Goal: Information Seeking & Learning: Learn about a topic

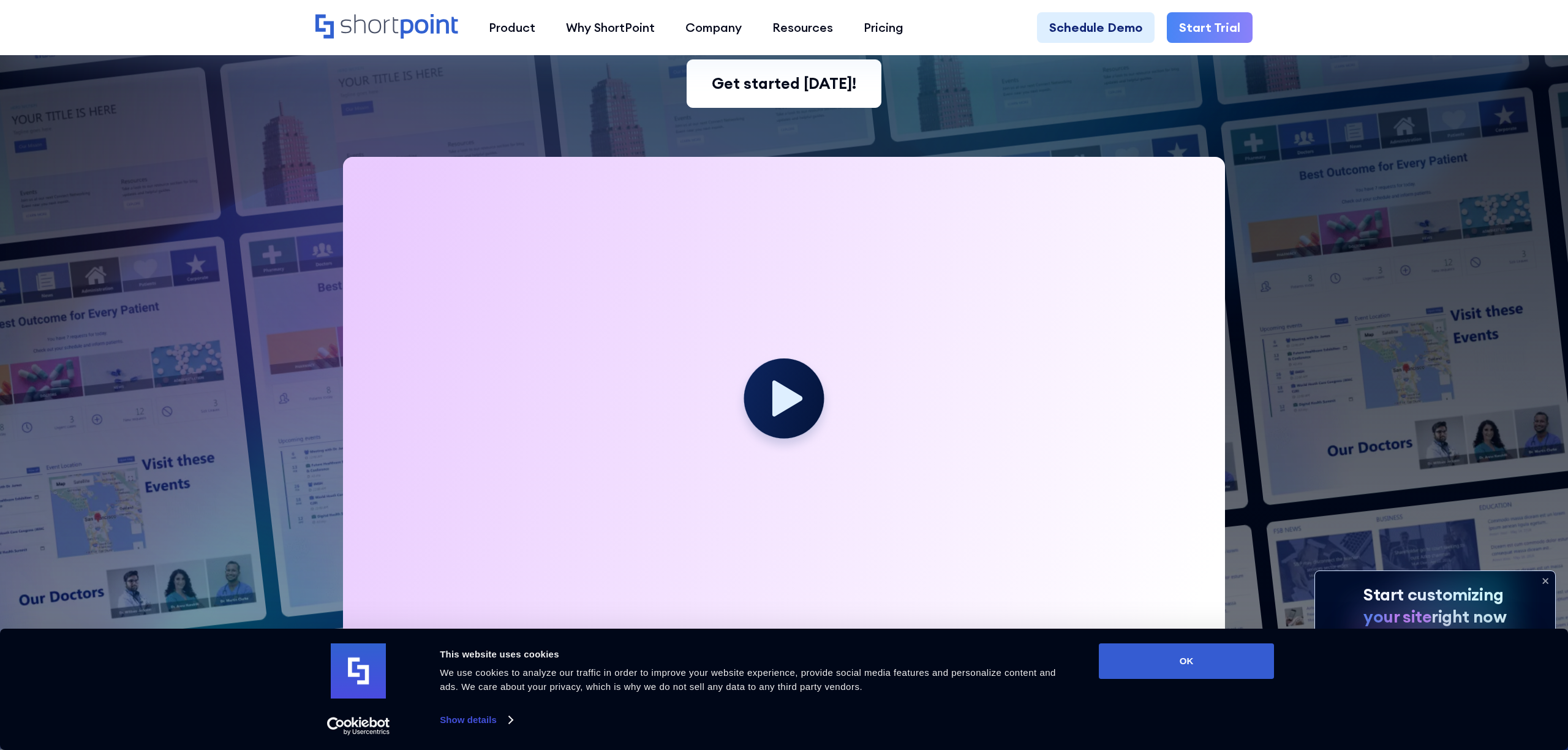
scroll to position [338, 0]
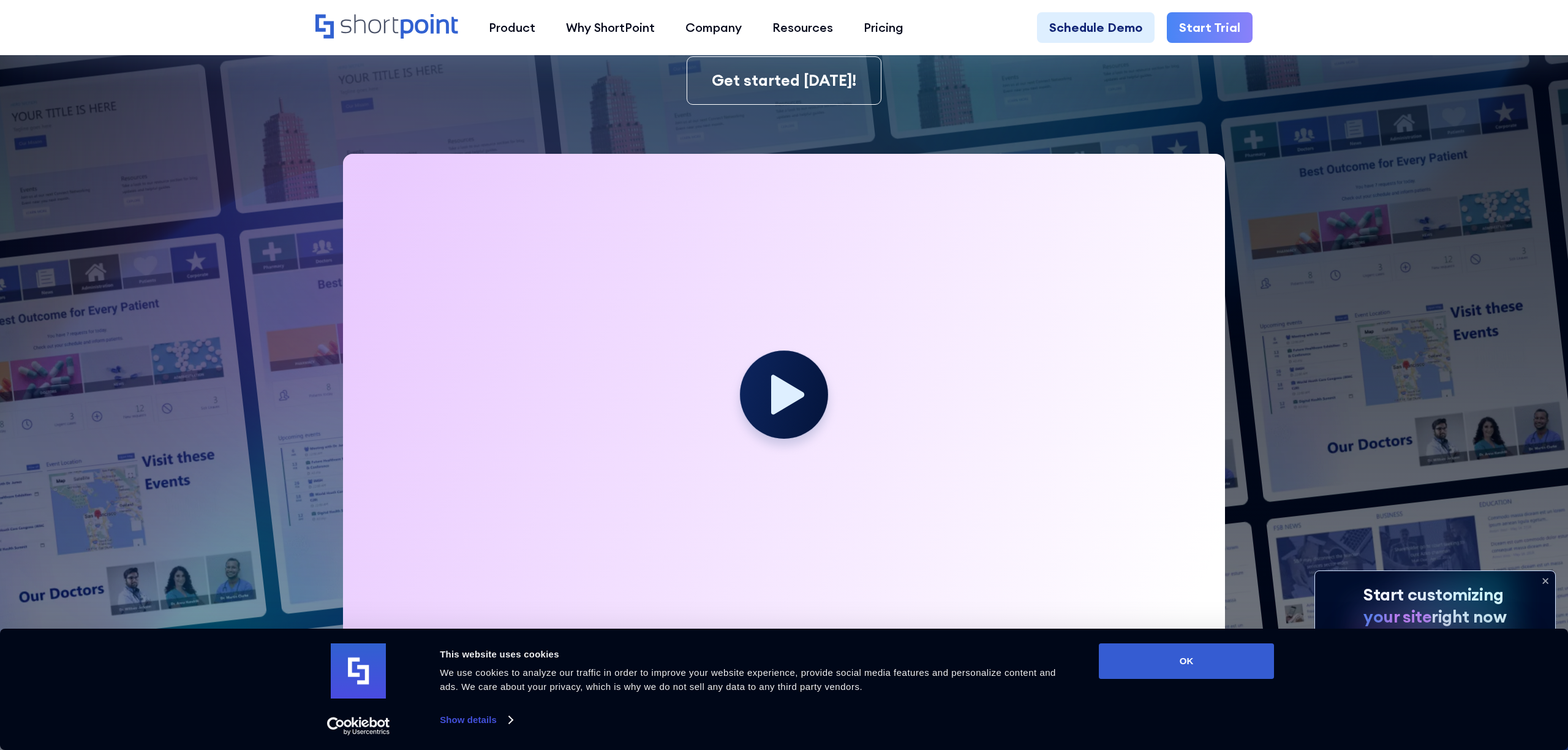
click at [771, 397] on icon at bounding box center [788, 394] width 33 height 40
click at [791, 405] on circle at bounding box center [784, 394] width 88 height 88
click at [768, 384] on circle at bounding box center [784, 394] width 88 height 88
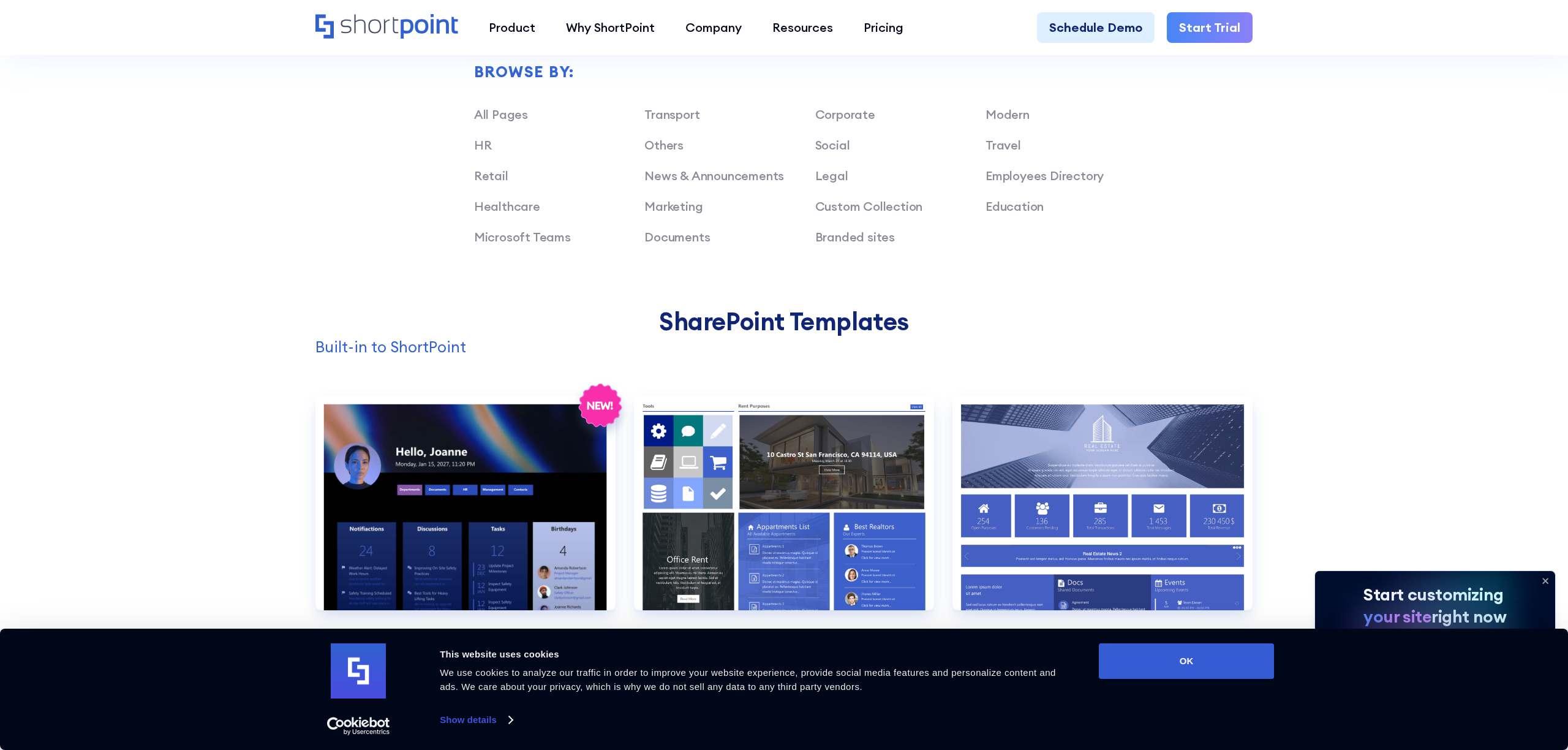
scroll to position [1110, 0]
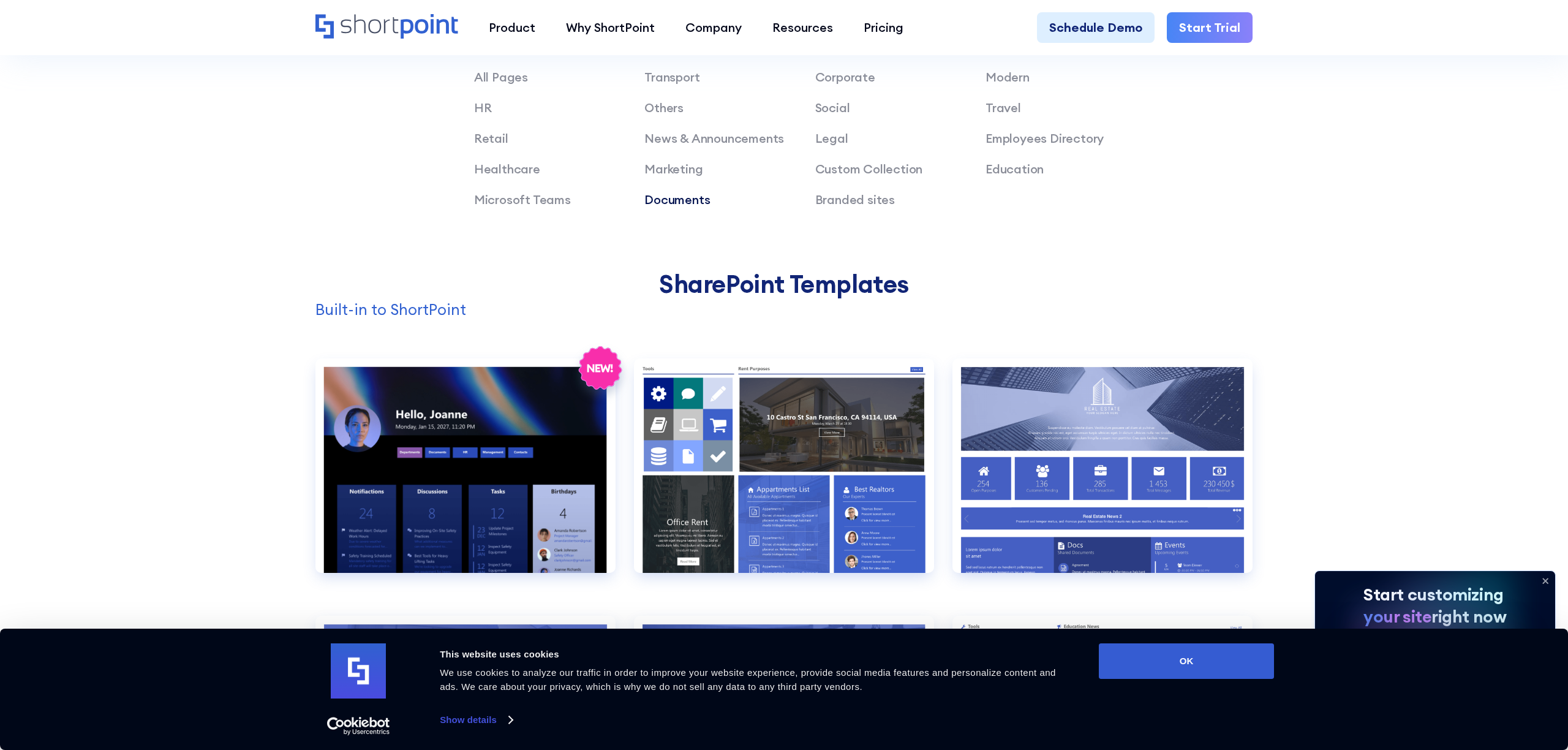
click at [660, 200] on link "Documents" at bounding box center [676, 199] width 66 height 15
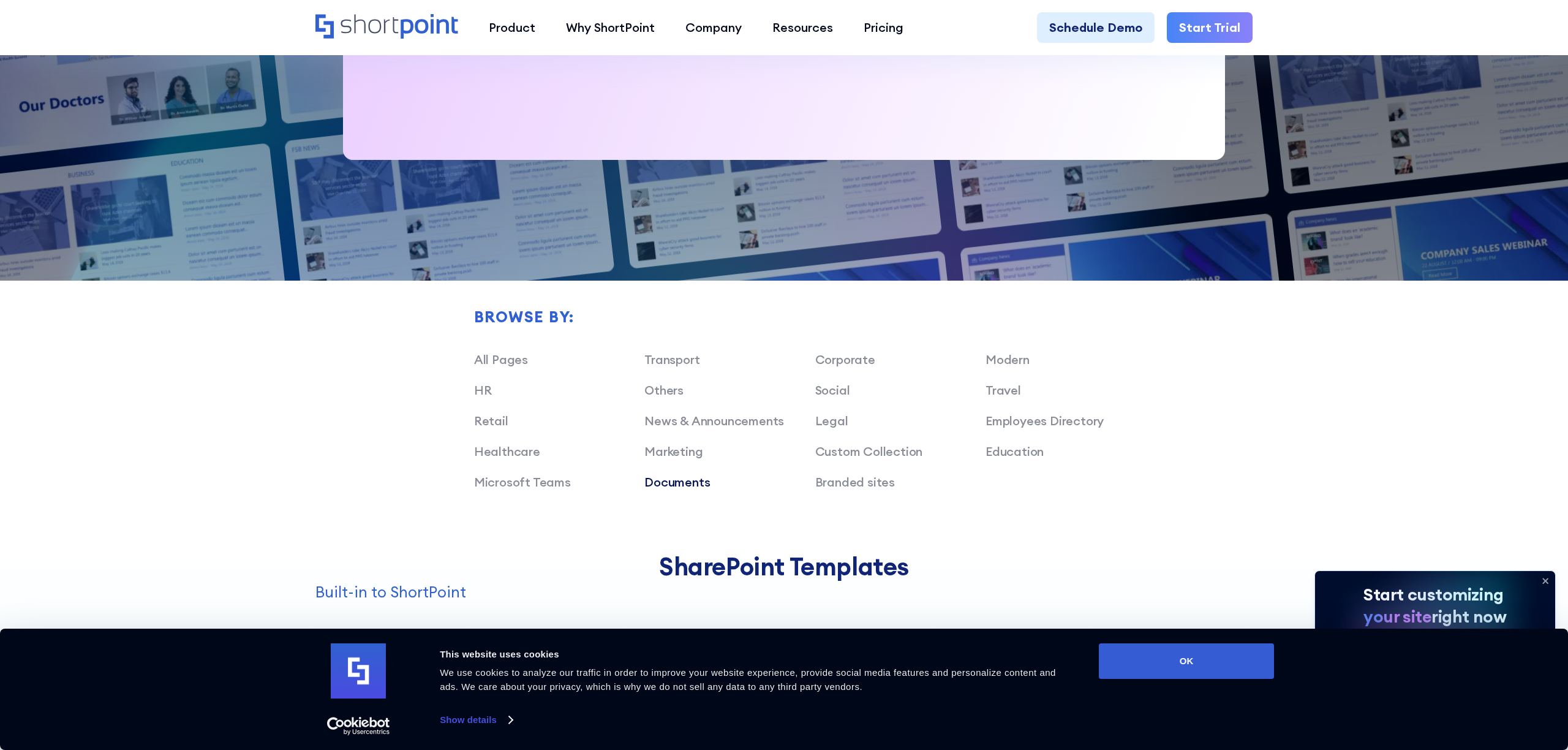
scroll to position [719, 0]
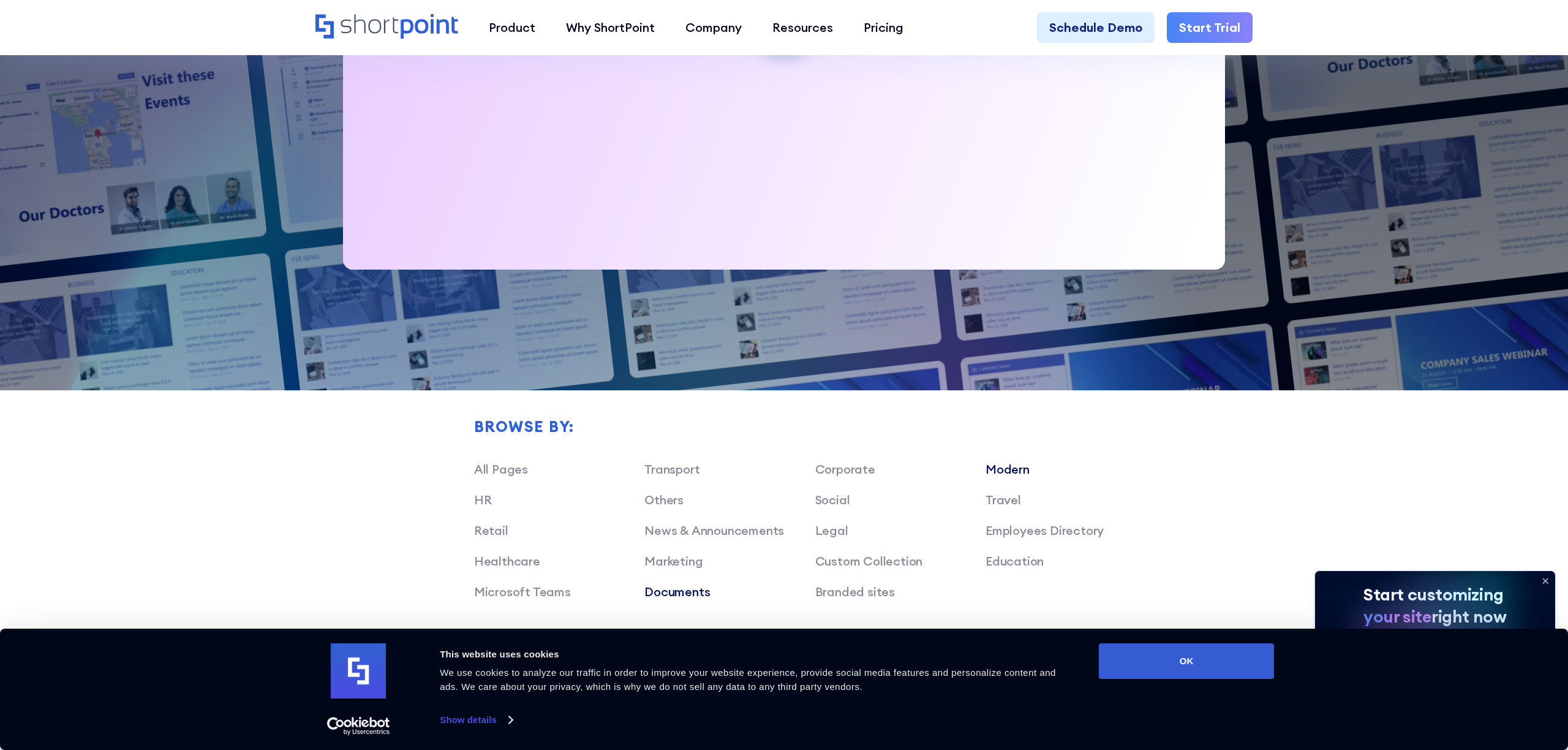
click at [1003, 471] on link "Modern" at bounding box center [1007, 469] width 44 height 15
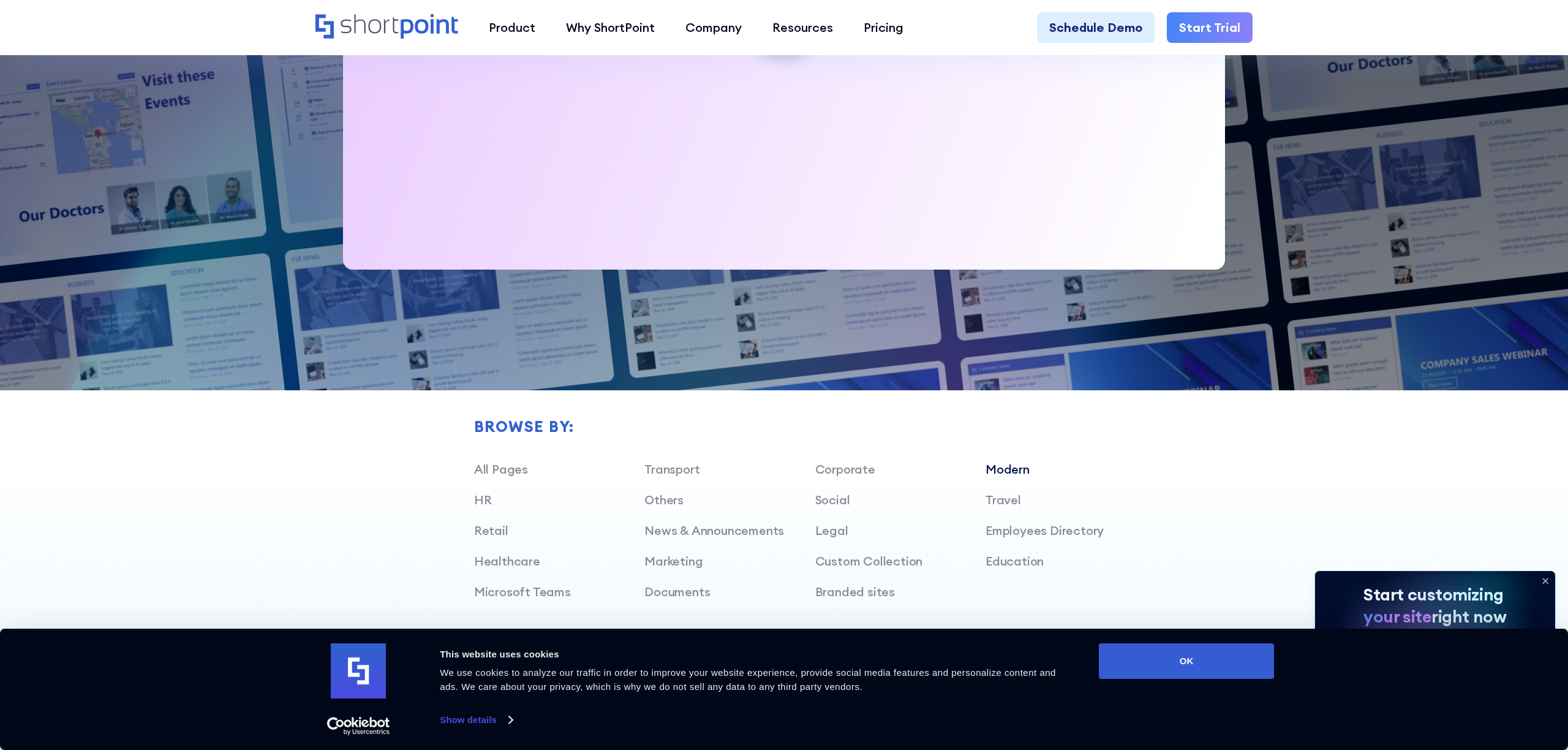
click at [1003, 471] on link "Modern" at bounding box center [1007, 469] width 44 height 15
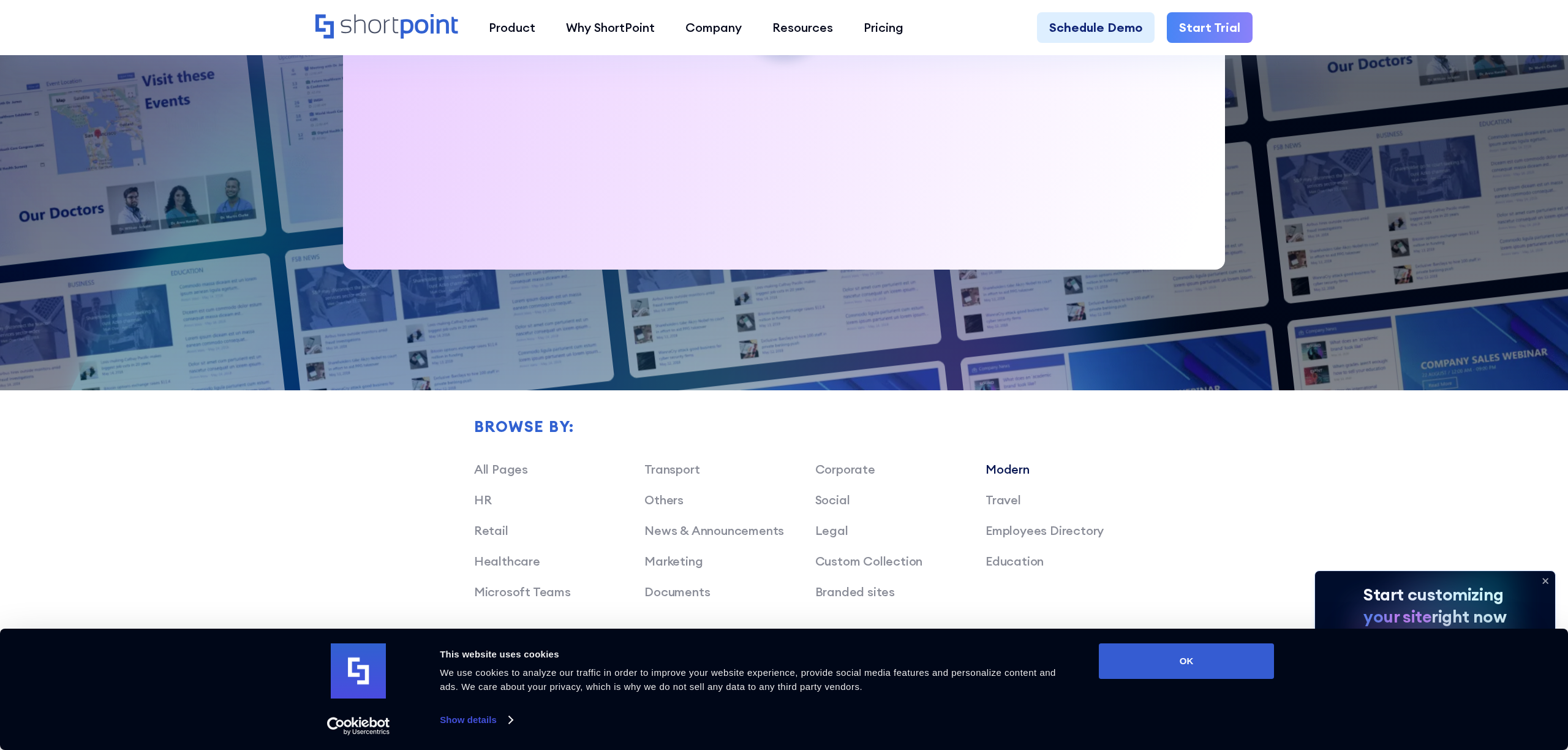
click at [1009, 462] on link "Modern" at bounding box center [1007, 469] width 44 height 15
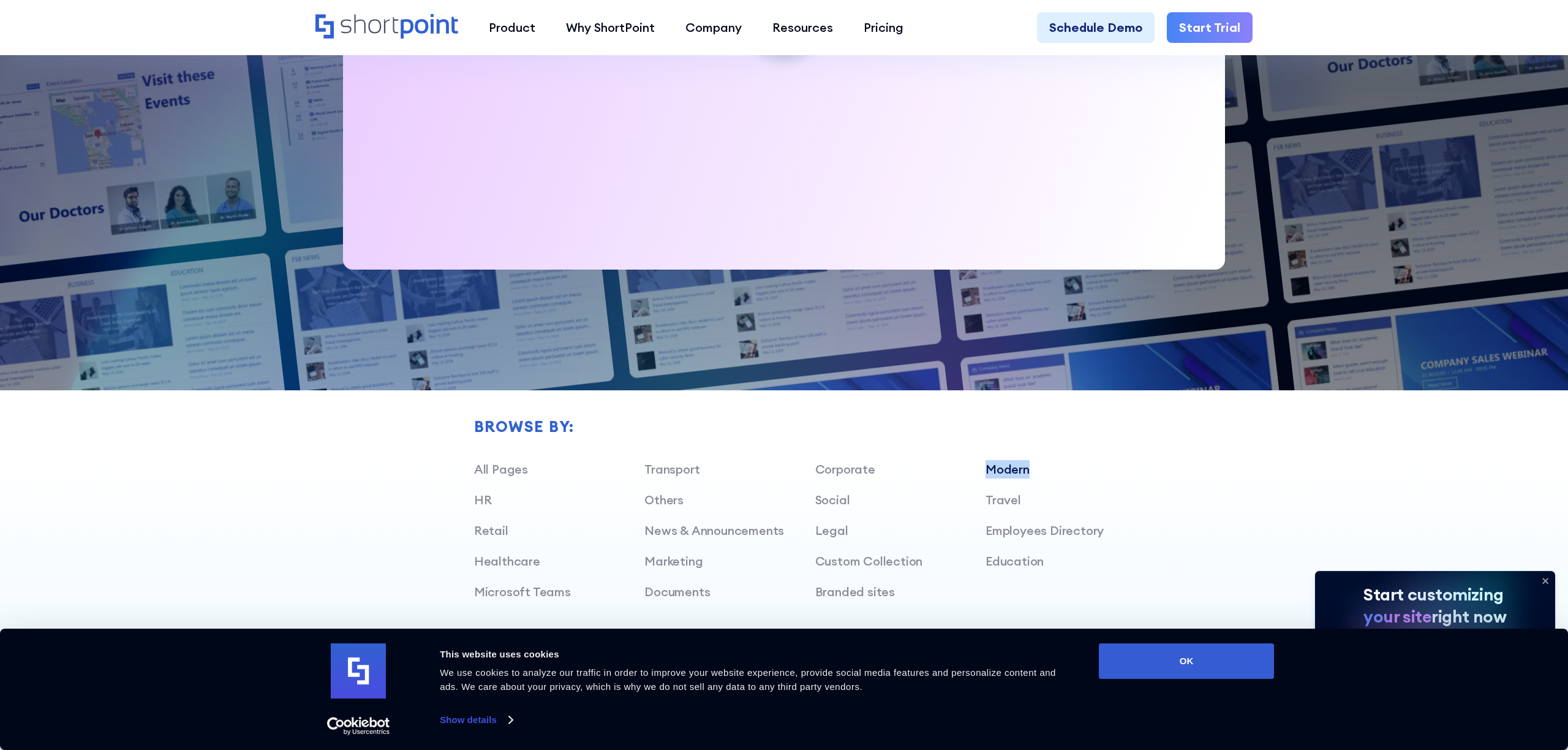
click at [1009, 462] on link "Modern" at bounding box center [1007, 469] width 44 height 15
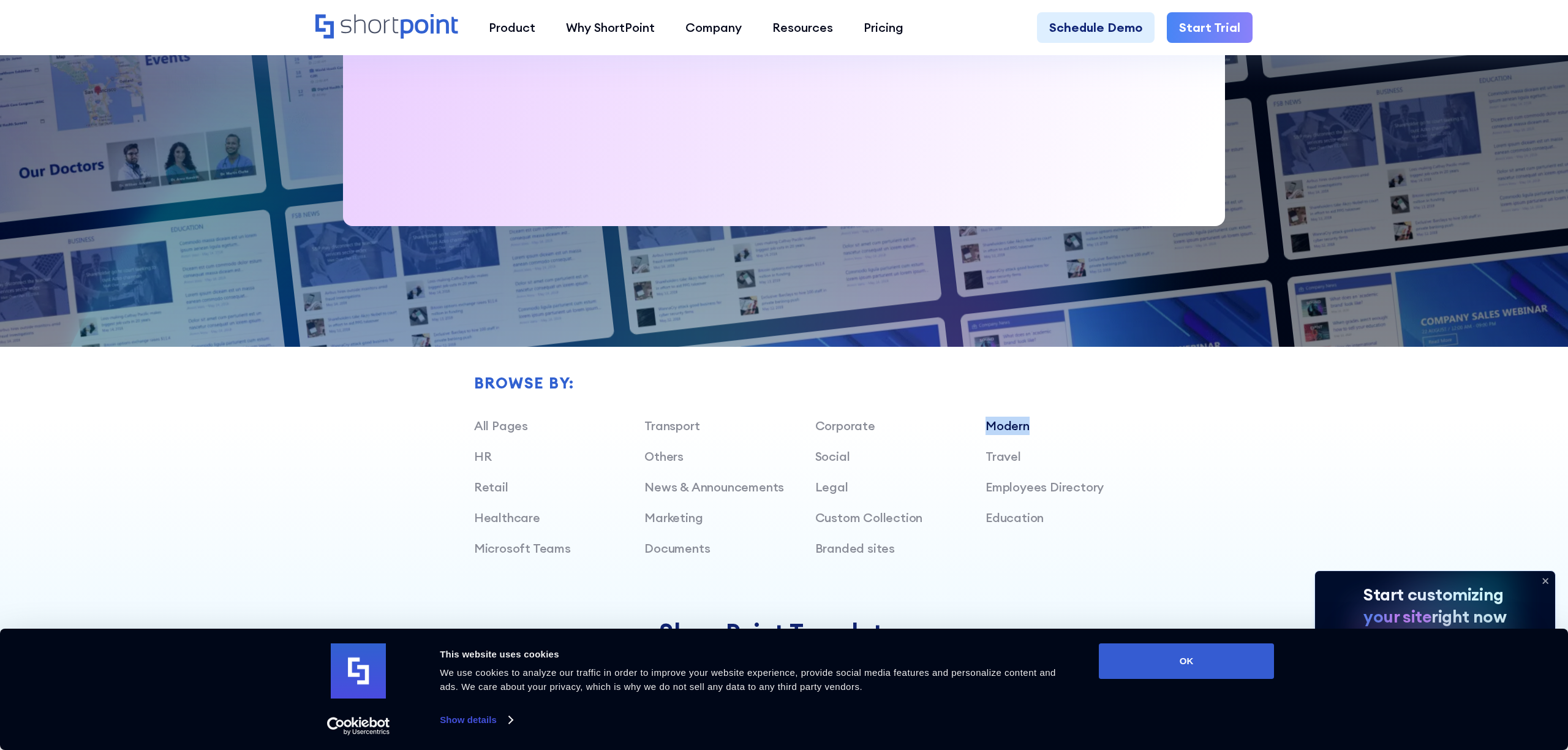
scroll to position [771, 0]
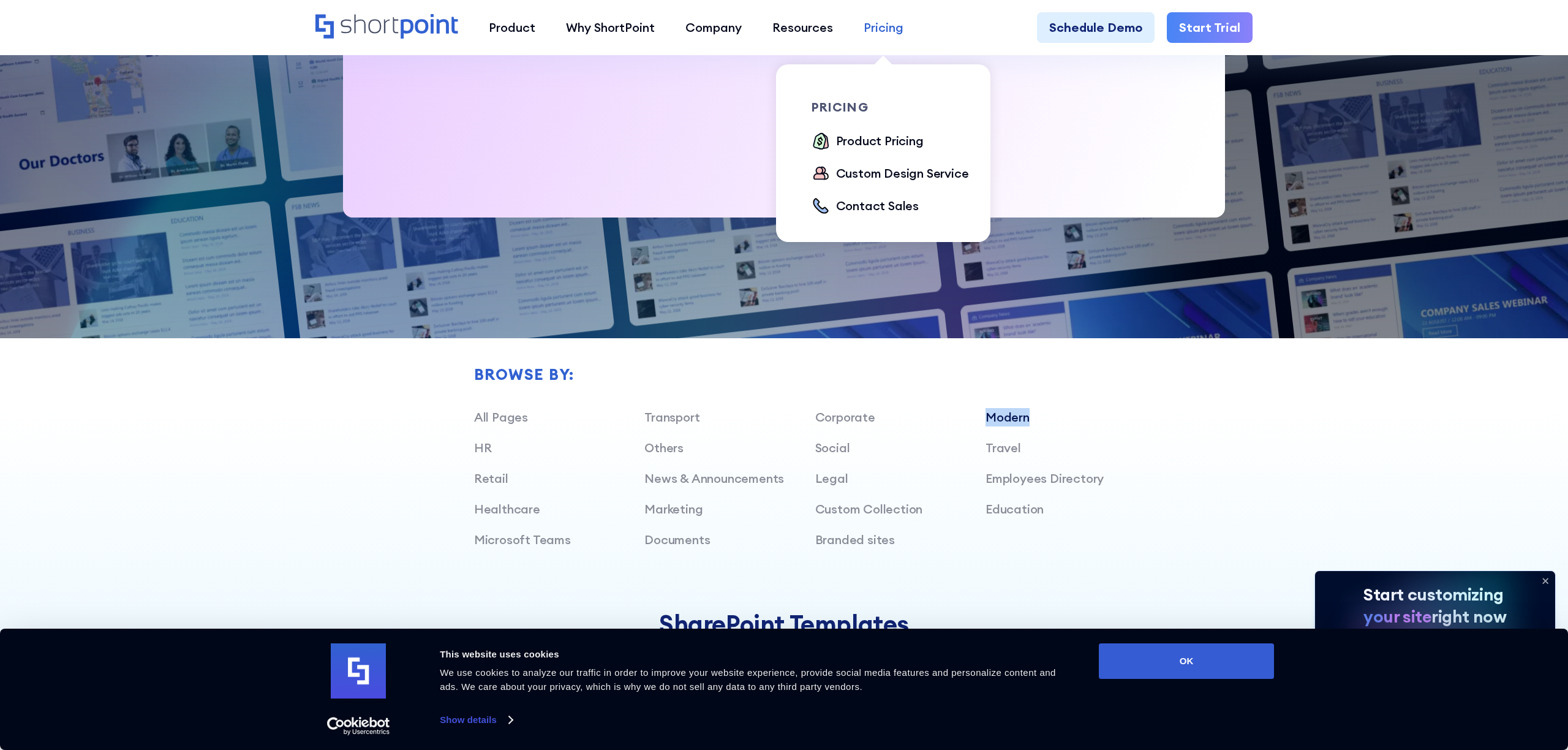
click at [872, 28] on div "Pricing" at bounding box center [884, 27] width 40 height 18
click at [875, 139] on div "Product Pricing" at bounding box center [880, 141] width 88 height 18
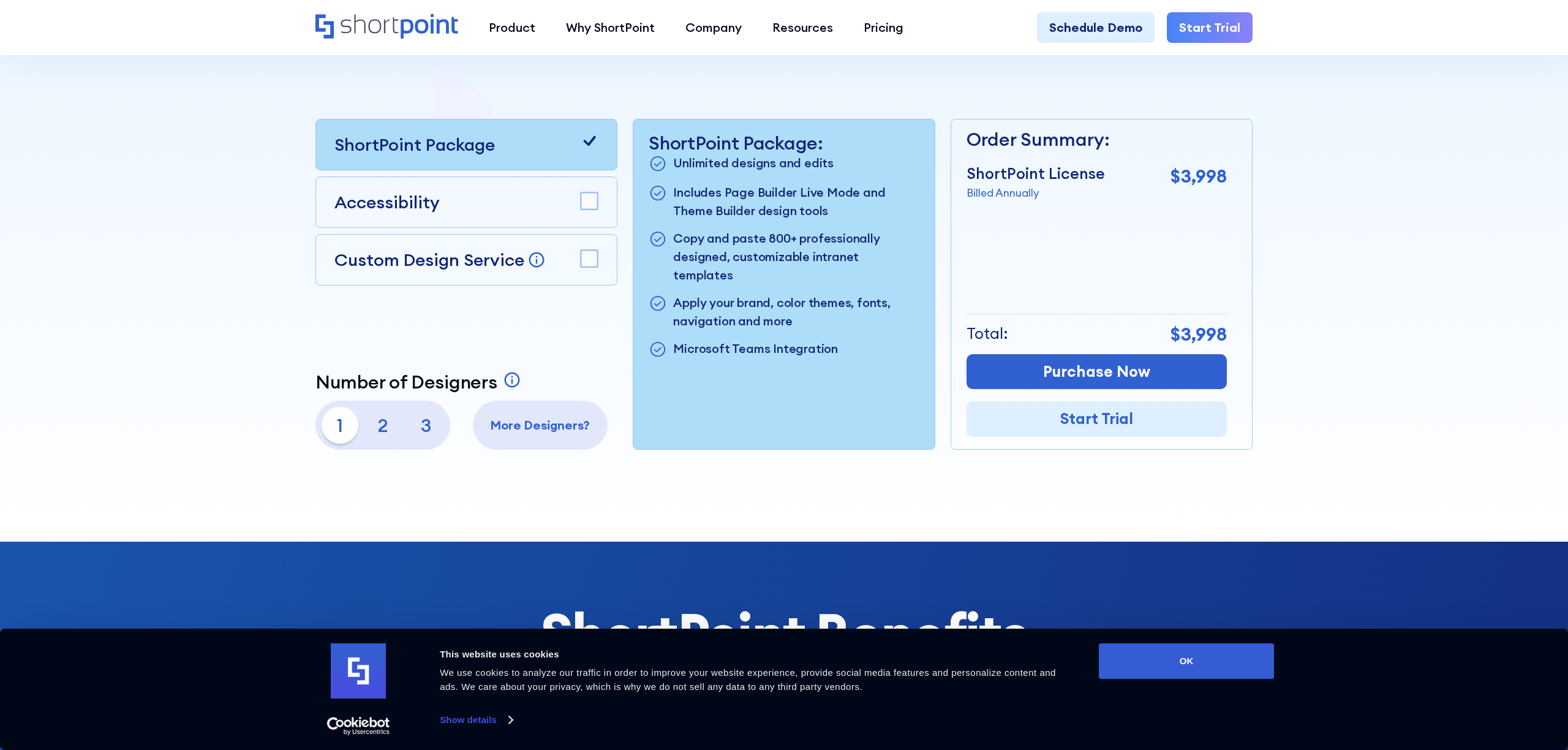
scroll to position [375, 0]
